Goal: Transaction & Acquisition: Subscribe to service/newsletter

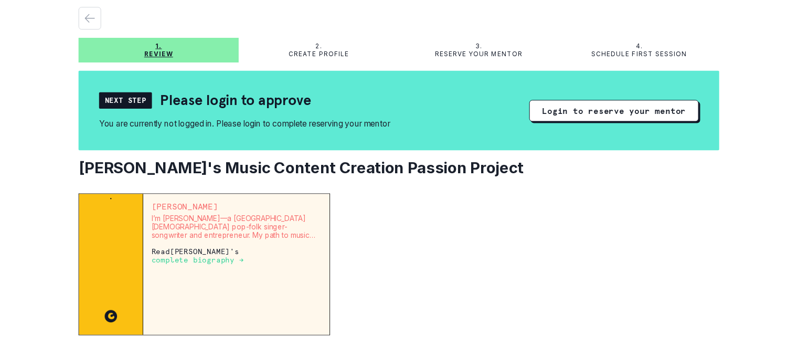
scroll to position [52, 0]
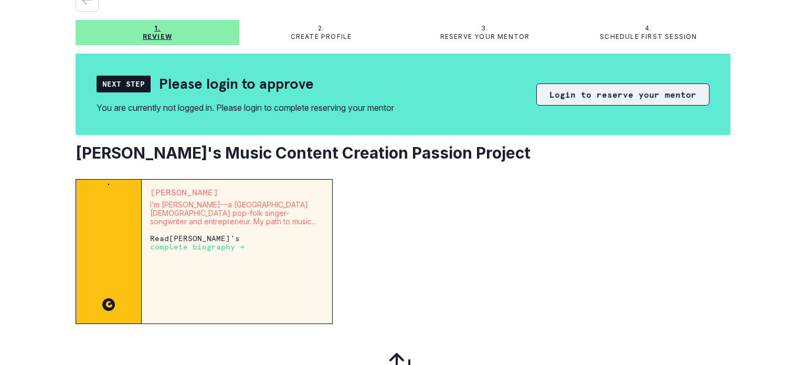
click at [615, 96] on button "Login to reserve your mentor" at bounding box center [622, 94] width 173 height 22
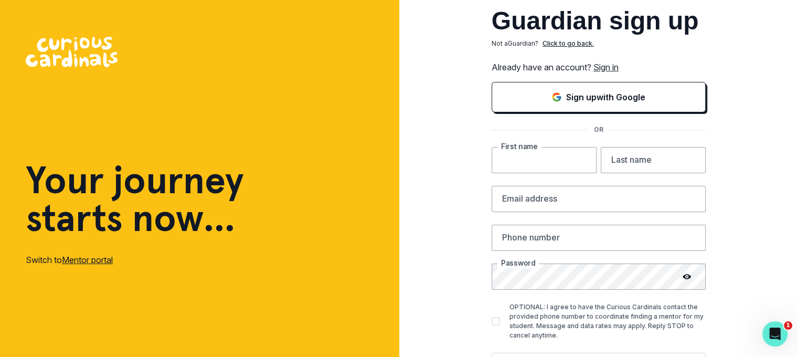
click at [558, 163] on input "text" at bounding box center [544, 160] width 105 height 26
type input "[PERSON_NAME]"
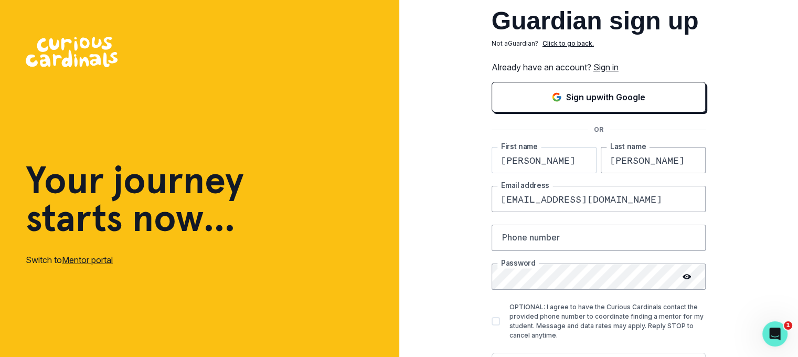
type input "[EMAIL_ADDRESS][DOMAIN_NAME]"
type input "[PHONE_NUMBER]"
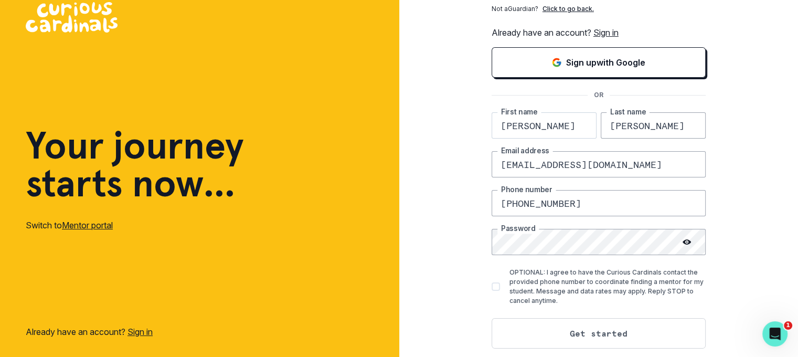
scroll to position [51, 0]
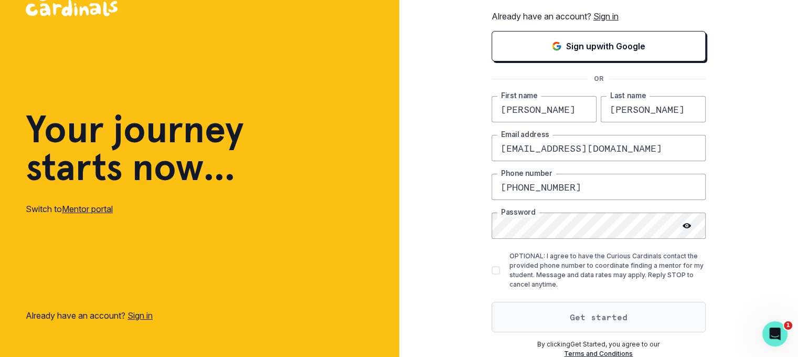
click at [598, 321] on button "Get started" at bounding box center [599, 317] width 214 height 30
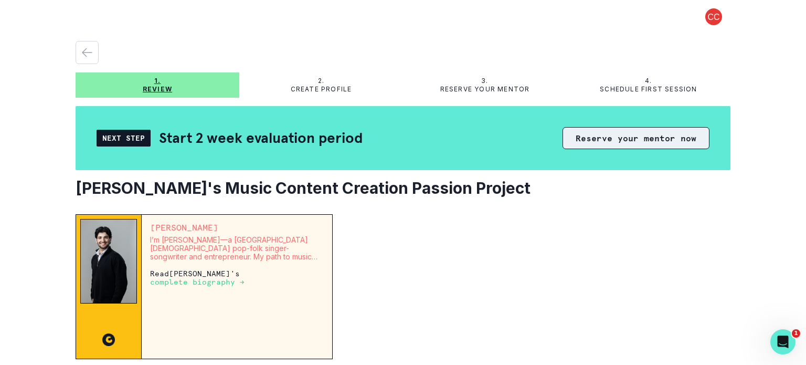
click at [590, 136] on button "Reserve your mentor now" at bounding box center [636, 138] width 147 height 22
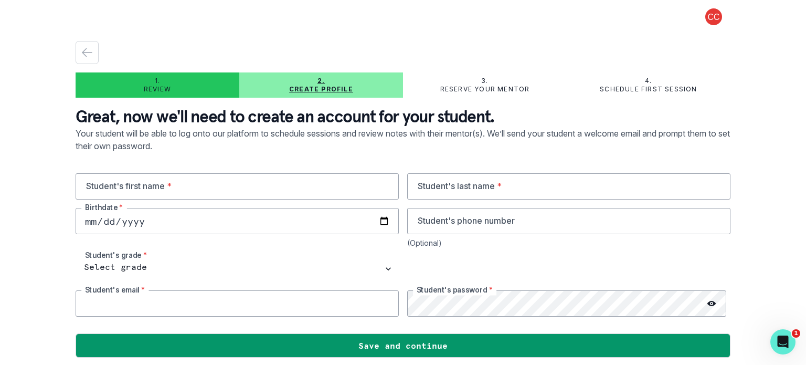
type input "[EMAIL_ADDRESS][DOMAIN_NAME]"
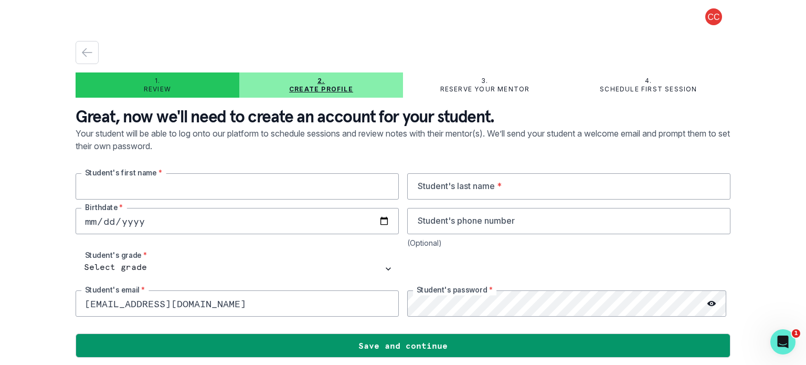
click at [235, 192] on input "text" at bounding box center [237, 186] width 323 height 26
type input "Kent"
type input "[PERSON_NAME]"
type input "0019-02-13"
type input "[DATE]"
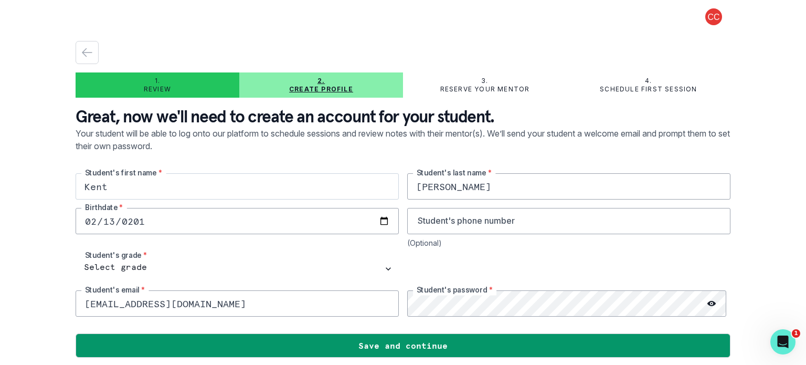
scroll to position [4, 0]
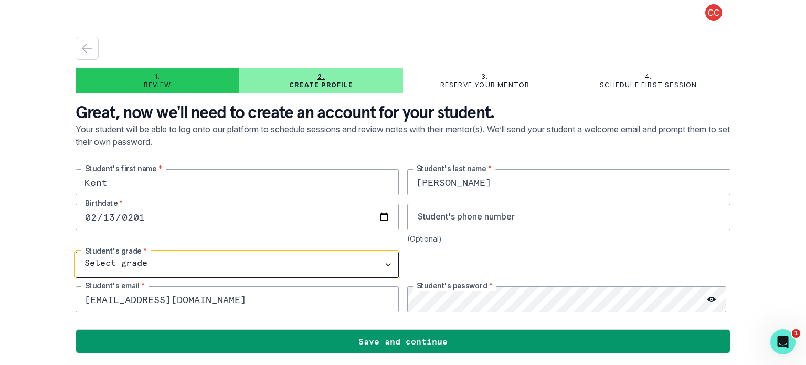
click at [141, 270] on select "Select grade 1st Grade 2nd Grade 3rd Grade 4th Grade 5th Grade 6th Grade 7th Gr…" at bounding box center [237, 264] width 323 height 26
select select "5th Grade"
click at [76, 251] on select "Select grade 1st Grade 2nd Grade 3rd Grade 4th Grade 5th Grade 6th Grade 7th Gr…" at bounding box center [237, 264] width 323 height 26
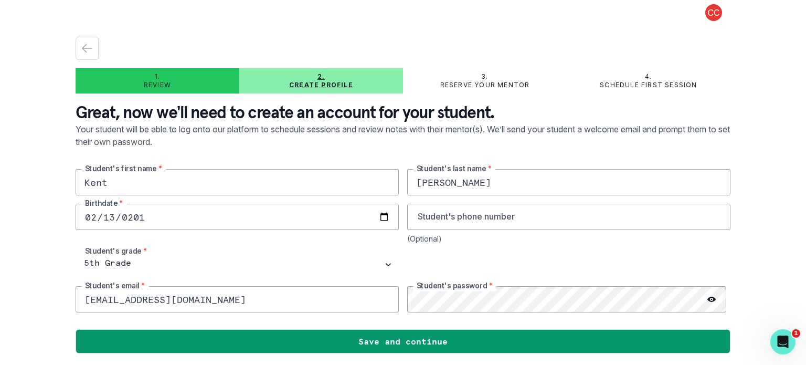
click at [434, 257] on div at bounding box center [568, 264] width 323 height 26
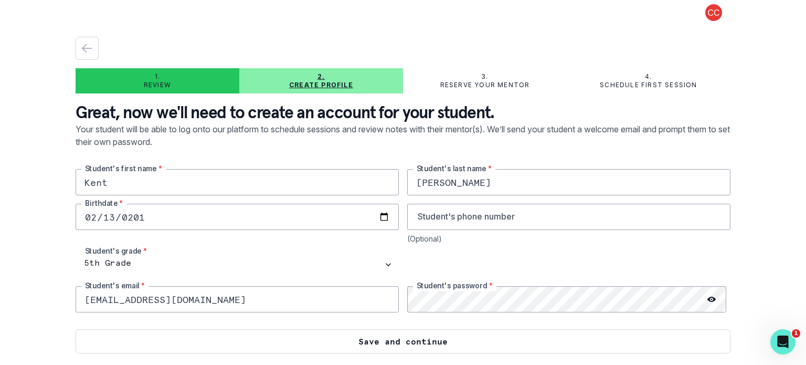
click at [431, 343] on button "Save and continue" at bounding box center [403, 341] width 655 height 24
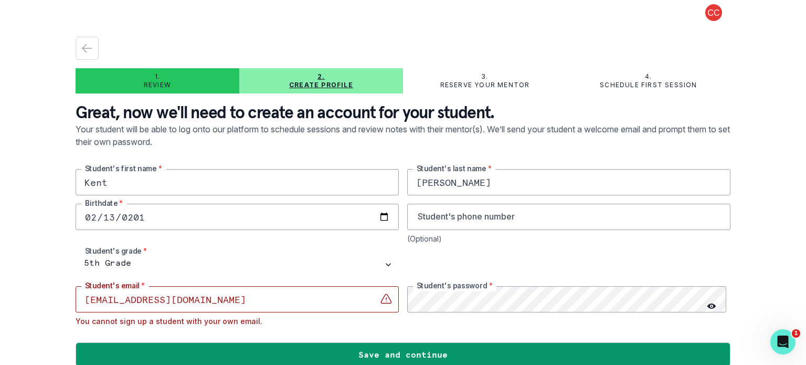
scroll to position [17, 0]
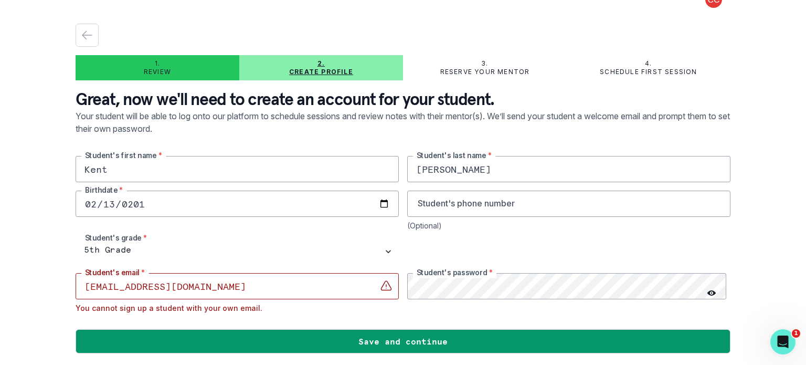
drag, startPoint x: 211, startPoint y: 286, endPoint x: 71, endPoint y: 290, distance: 140.2
click at [71, 290] on main "1. Review 2. Create profile 3. Reserve your mentor 4. Schedule first session Gr…" at bounding box center [403, 182] width 672 height 365
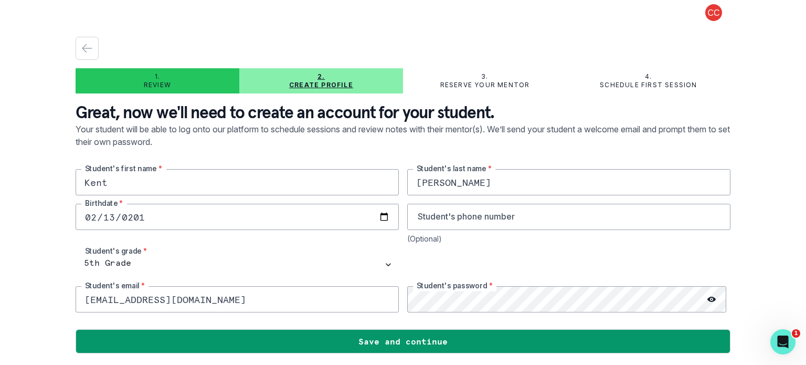
type input "[EMAIL_ADDRESS][DOMAIN_NAME]"
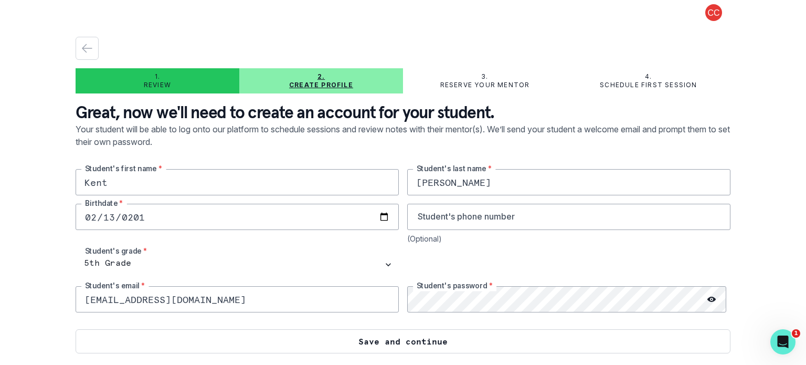
click at [363, 337] on button "Save and continue" at bounding box center [403, 341] width 655 height 24
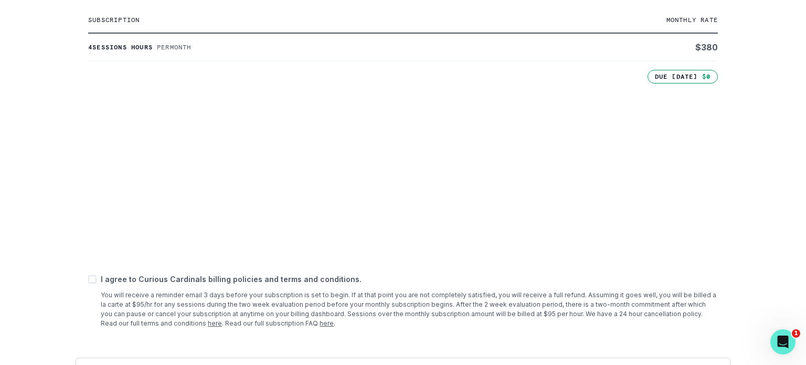
scroll to position [285, 0]
